Goal: Task Accomplishment & Management: Use online tool/utility

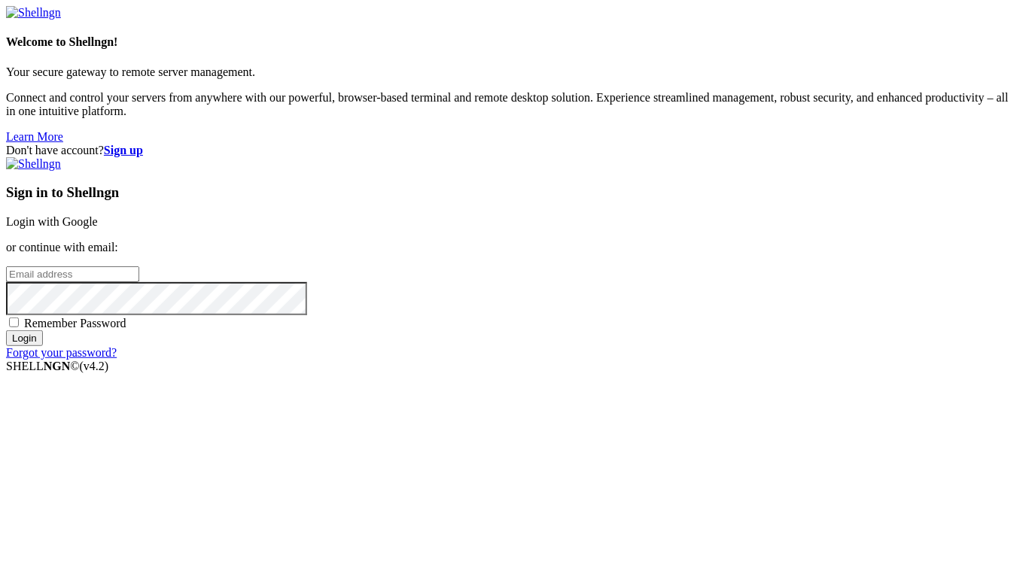
type input "nebulilabs"
click at [98, 215] on link "Login with Google" at bounding box center [52, 221] width 92 height 13
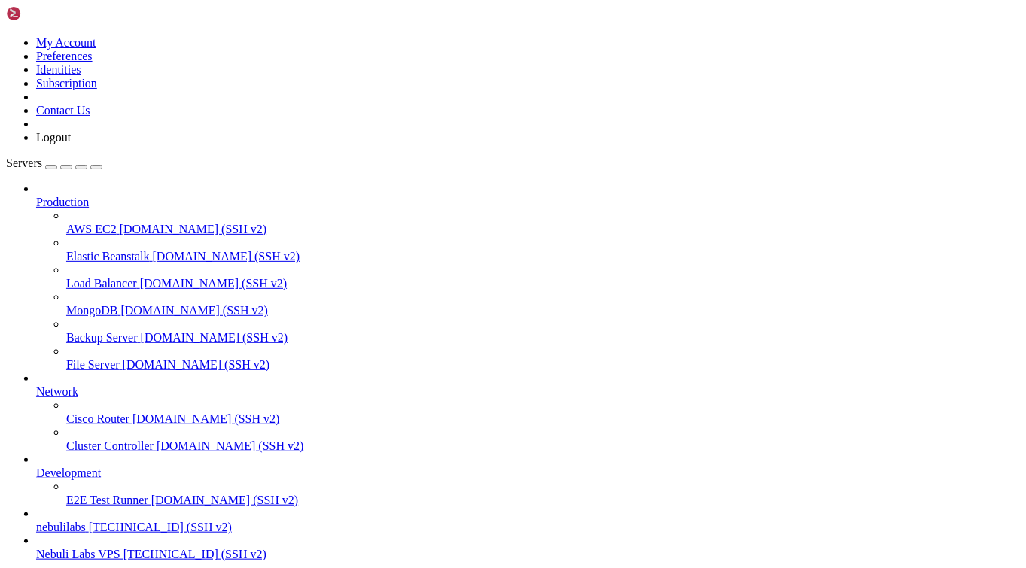
scroll to position [78, 0]
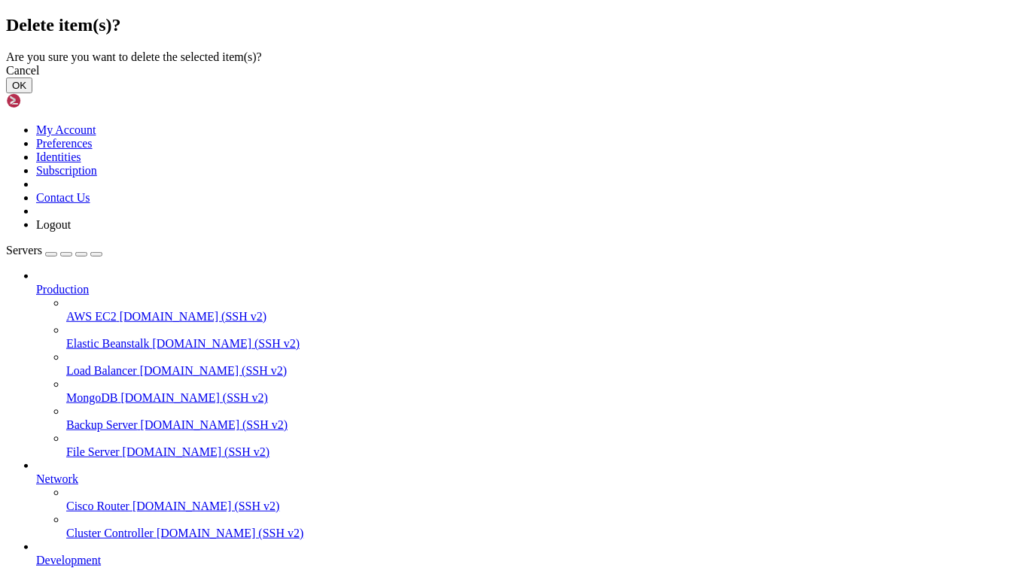
click at [32, 93] on button "OK" at bounding box center [19, 86] width 26 height 16
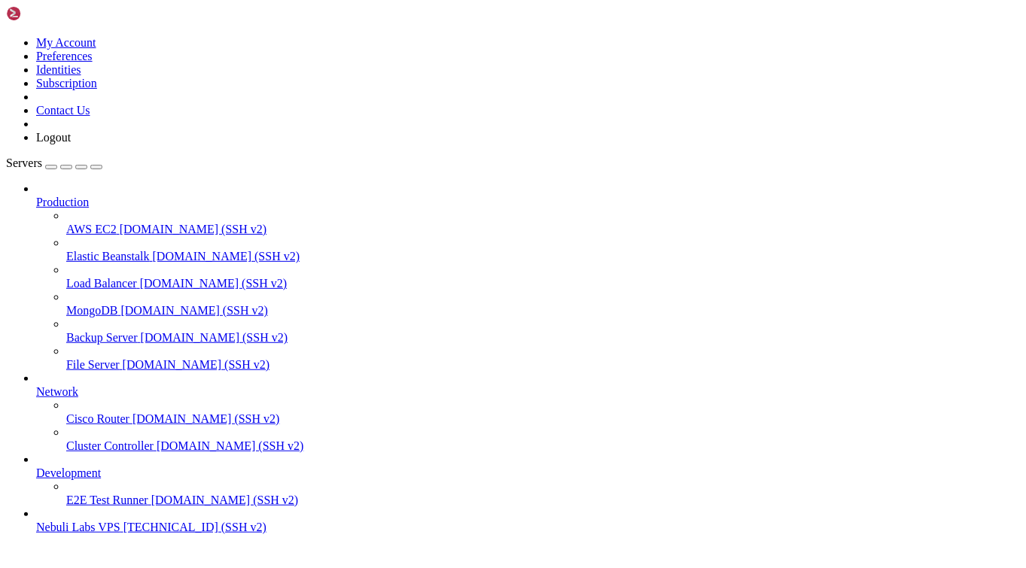
scroll to position [38, 0]
click at [123, 534] on span "[TECHNICAL_ID] (SSH v2)" at bounding box center [194, 527] width 143 height 13
click at [84, 534] on link "Nebuli Labs VPS [TECHNICAL_ID] (SSH v2)" at bounding box center [528, 528] width 984 height 14
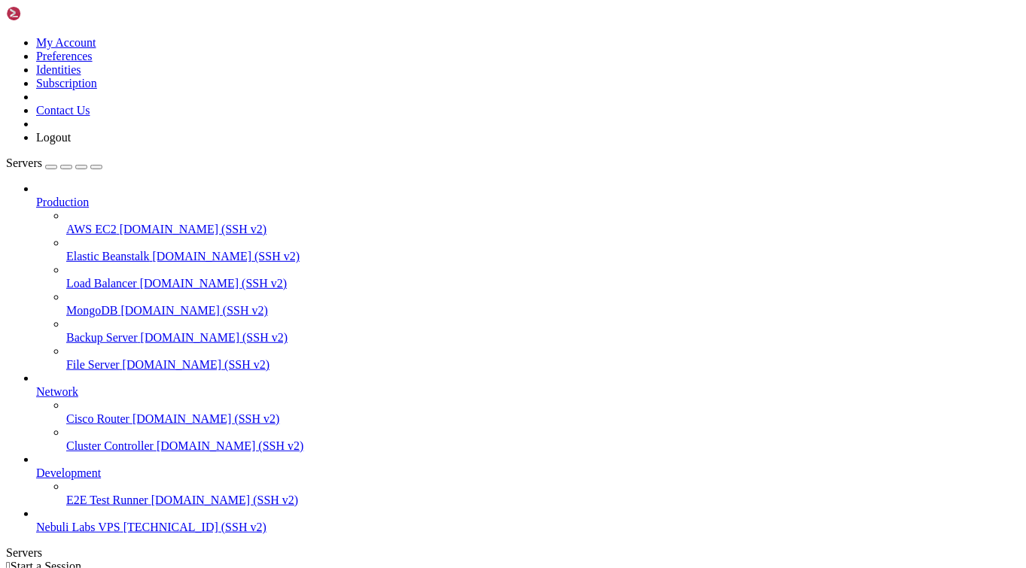
click at [84, 534] on link "Nebuli Labs VPS [TECHNICAL_ID] (SSH v2)" at bounding box center [528, 528] width 984 height 14
drag, startPoint x: 13, startPoint y: 927, endPoint x: 80, endPoint y: 969, distance: 79.2
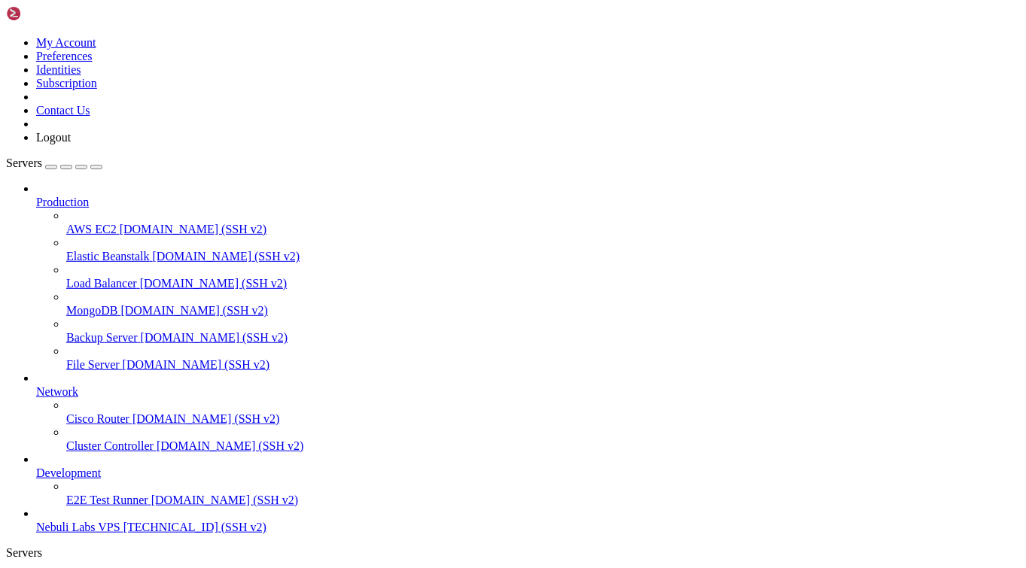
drag, startPoint x: 12, startPoint y: 954, endPoint x: 122, endPoint y: 1060, distance: 152.8
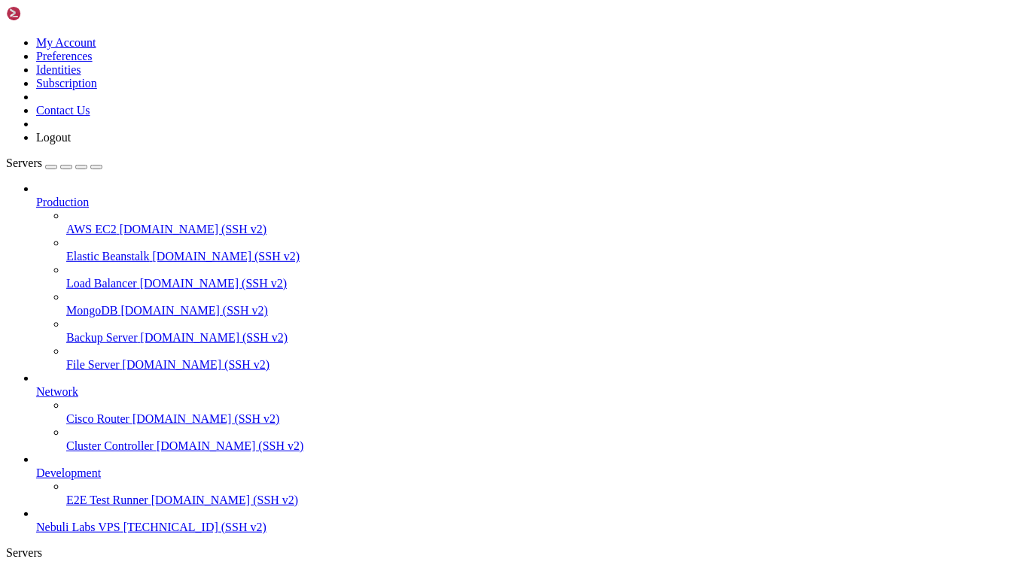
scroll to position [665, 0]
drag, startPoint x: 12, startPoint y: 1080, endPoint x: 175, endPoint y: 1289, distance: 265.0
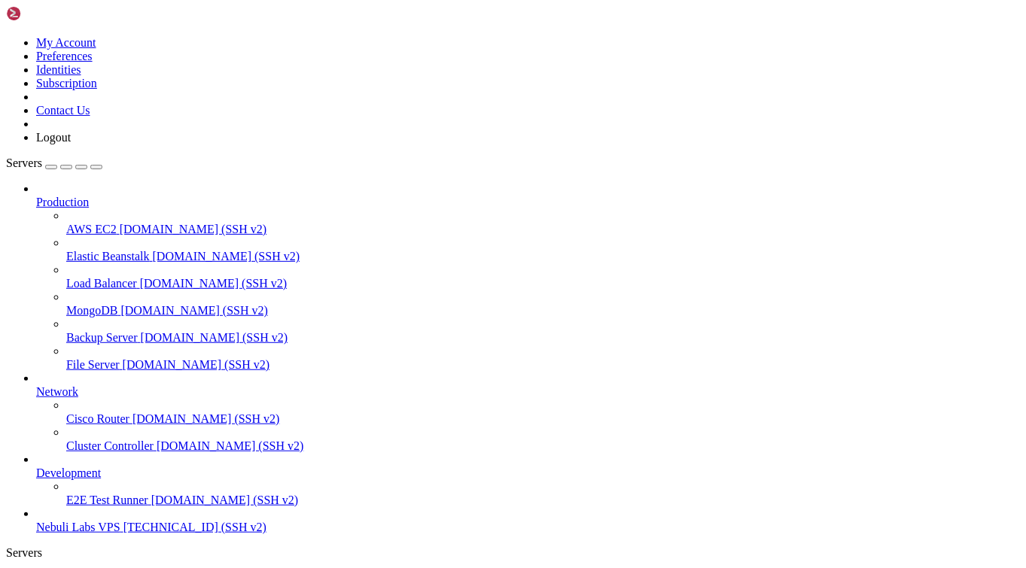
scroll to position [0, 0]
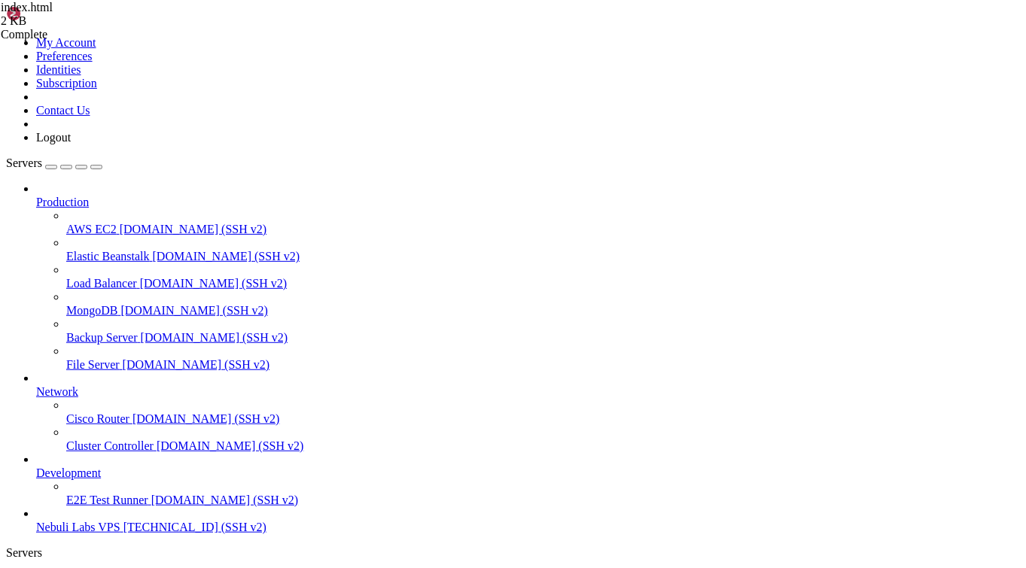
type input "/root"
